Goal: Check status: Check status

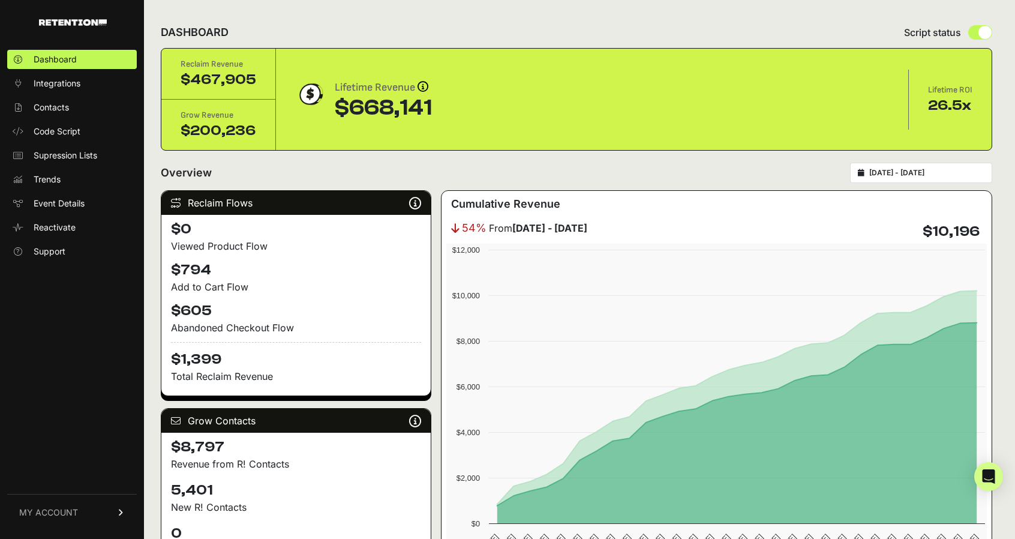
click at [918, 168] on input "[DATE] - [DATE]" at bounding box center [926, 173] width 115 height 10
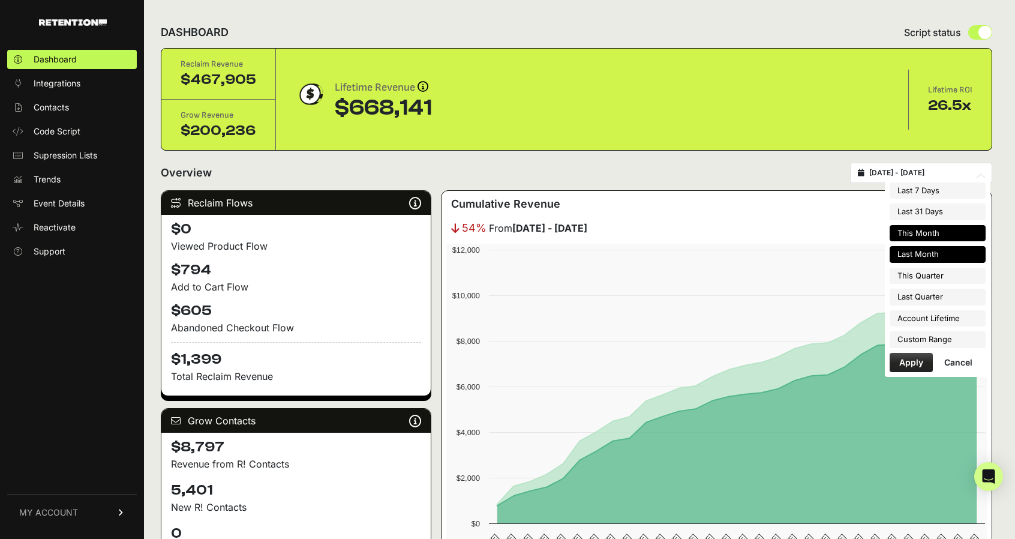
click at [924, 233] on li "This Month" at bounding box center [938, 233] width 96 height 17
type input "[DATE] - [DATE]"
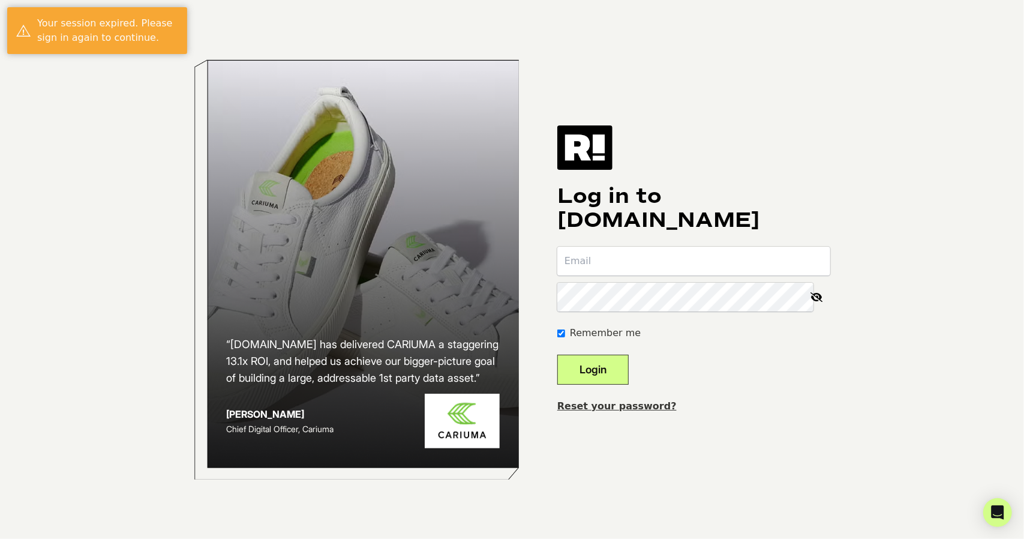
type input "eric.olson@dynavap.com"
click at [615, 376] on button "Login" at bounding box center [592, 369] width 71 height 30
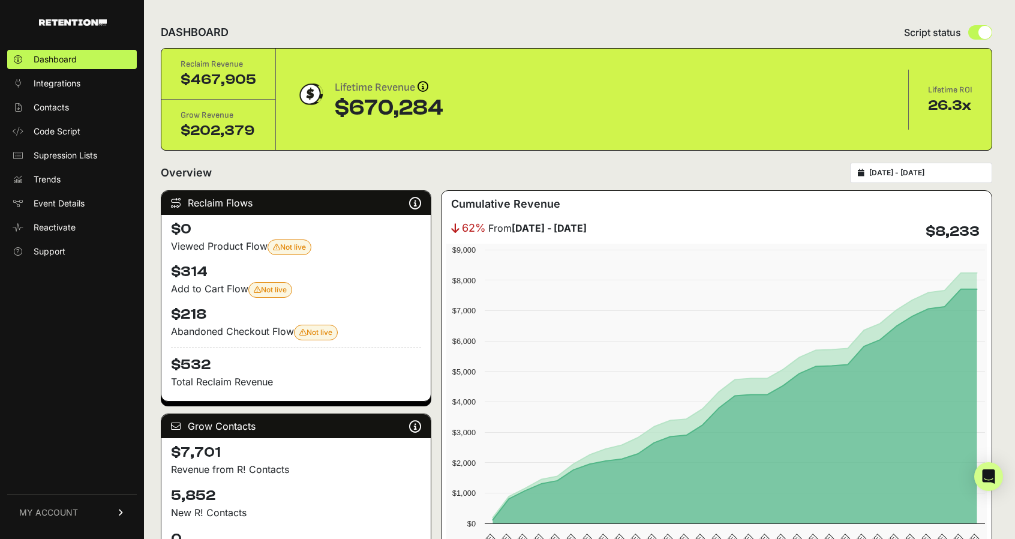
click at [929, 169] on input "[DATE] - [DATE]" at bounding box center [926, 173] width 115 height 10
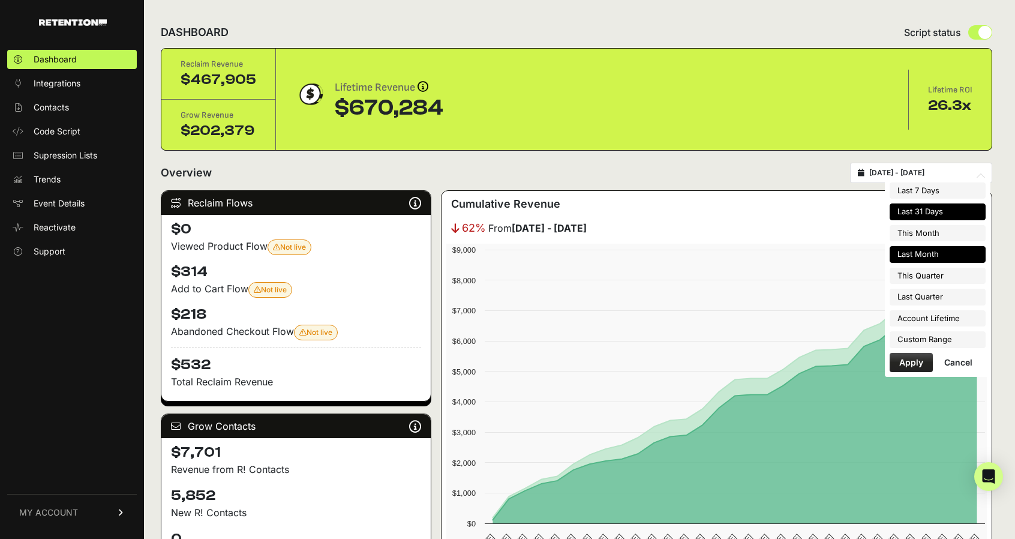
click at [946, 253] on li "Last Month" at bounding box center [938, 254] width 96 height 17
type input "[DATE] - [DATE]"
